Goal: Navigation & Orientation: Understand site structure

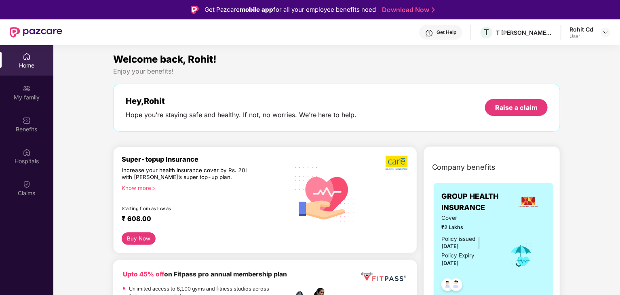
click at [35, 64] on div "Home" at bounding box center [26, 65] width 53 height 8
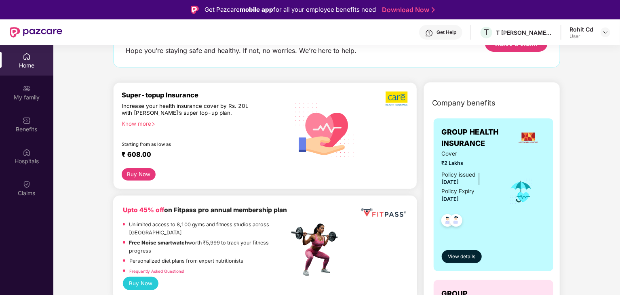
click at [148, 123] on div "Know more" at bounding box center [203, 123] width 162 height 6
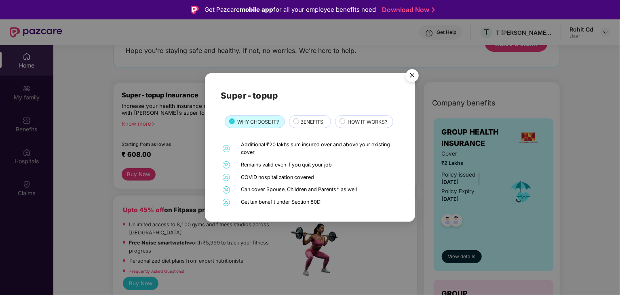
click at [303, 122] on span "BENEFITS" at bounding box center [311, 122] width 23 height 8
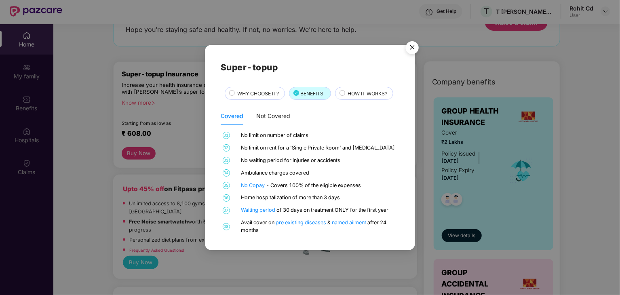
scroll to position [0, 0]
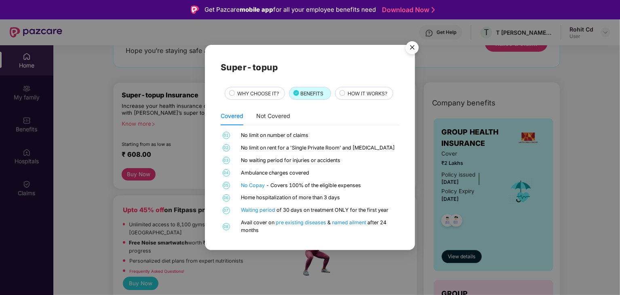
click at [408, 48] on img "Close" at bounding box center [412, 49] width 23 height 23
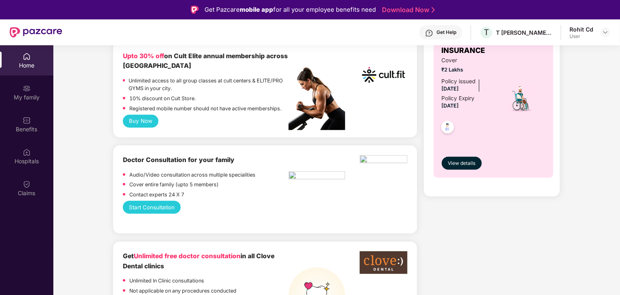
scroll to position [308, 0]
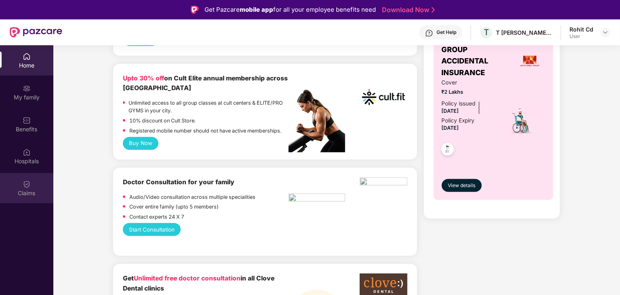
click at [21, 190] on div "Claims" at bounding box center [26, 193] width 53 height 8
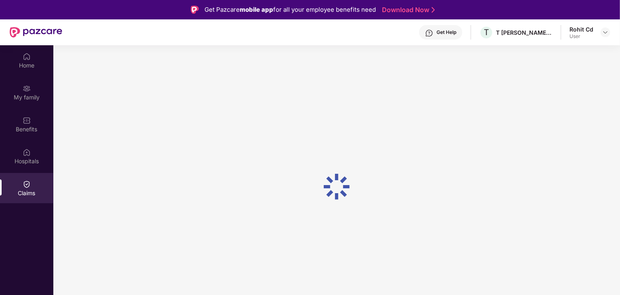
scroll to position [0, 0]
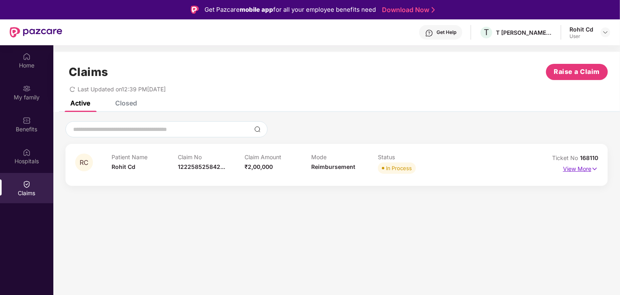
click at [593, 170] on img at bounding box center [594, 168] width 7 height 9
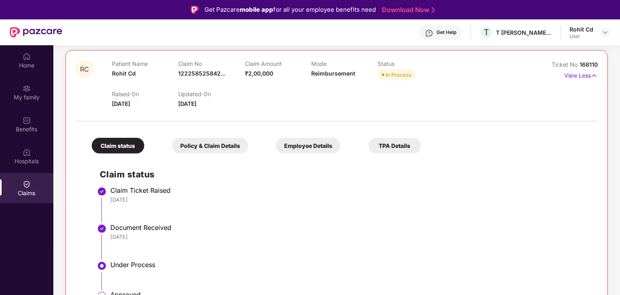
scroll to position [121, 0]
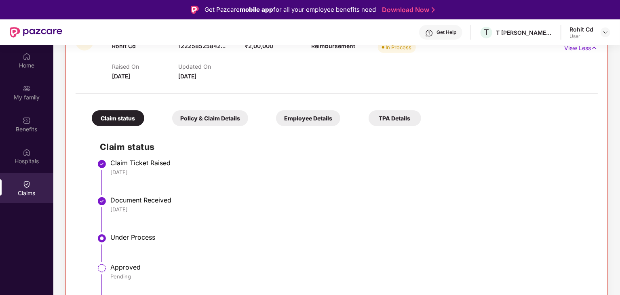
click at [220, 117] on div "Policy & Claim Details" at bounding box center [210, 118] width 76 height 16
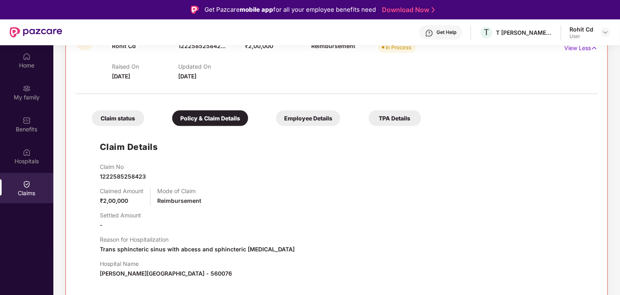
click at [292, 118] on div "Employee Details" at bounding box center [308, 118] width 64 height 16
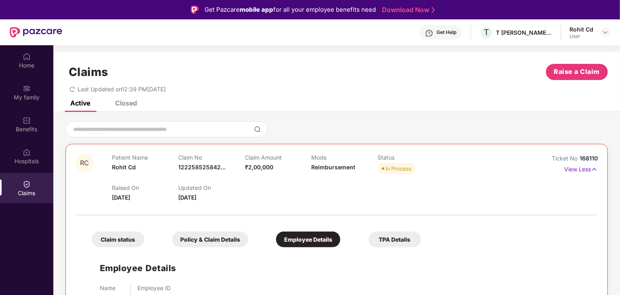
scroll to position [45, 0]
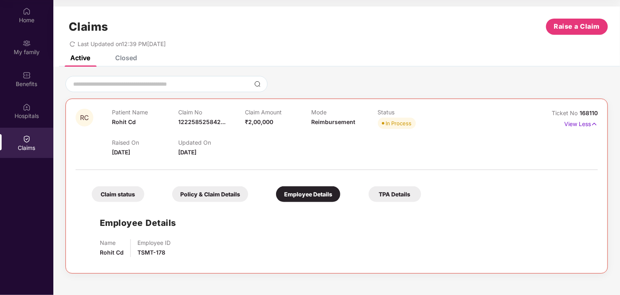
click at [377, 193] on div "TPA Details" at bounding box center [394, 194] width 53 height 16
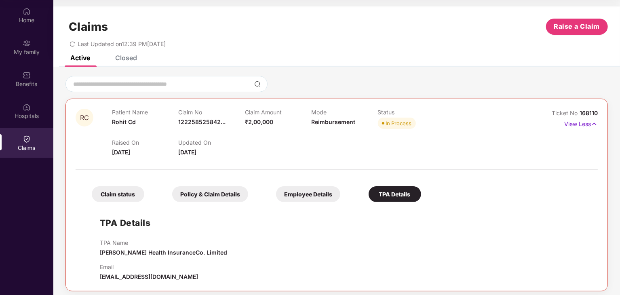
scroll to position [4, 0]
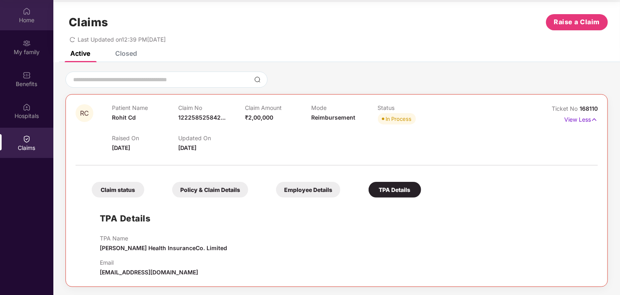
click at [30, 24] on div "Home" at bounding box center [26, 15] width 53 height 30
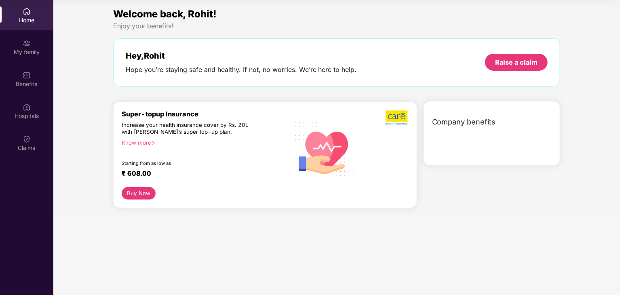
scroll to position [0, 0]
